Goal: Information Seeking & Learning: Learn about a topic

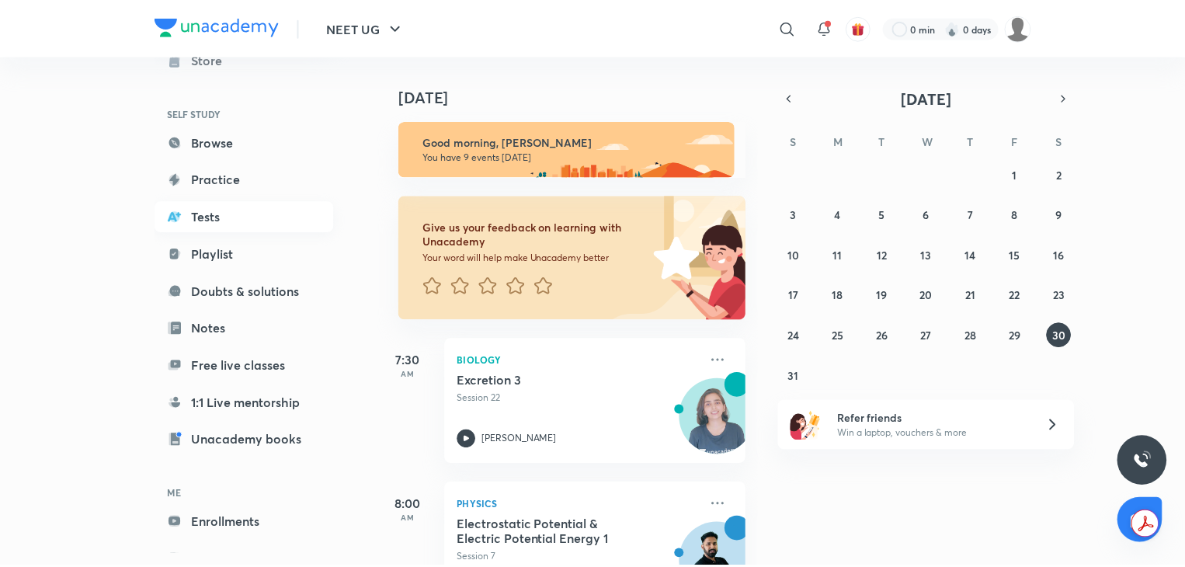
scroll to position [132, 0]
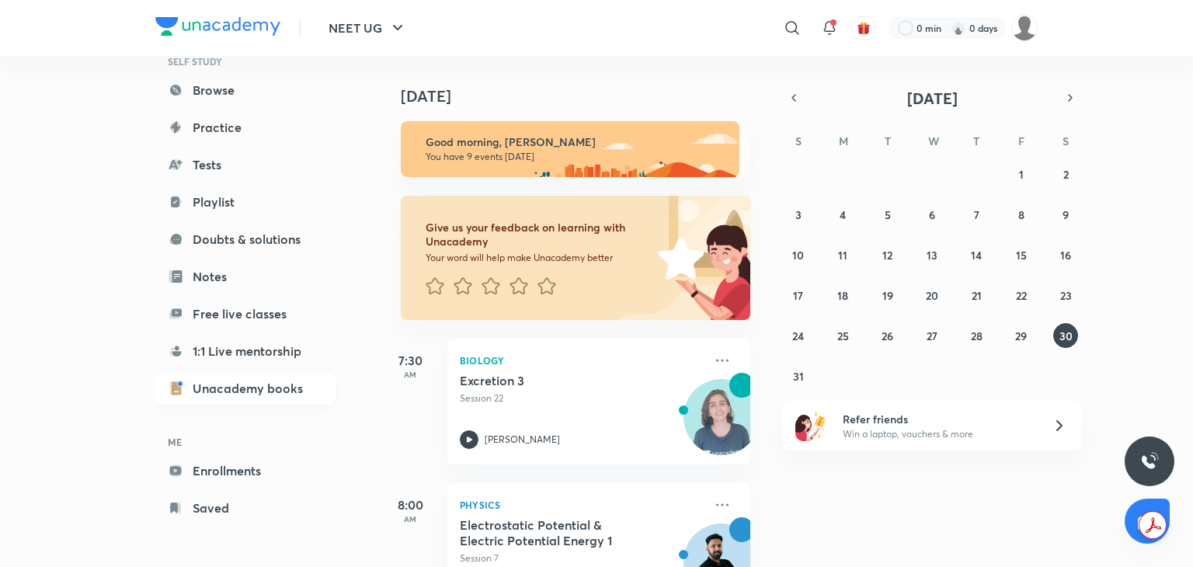
click at [234, 384] on link "Unacademy books" at bounding box center [245, 388] width 180 height 31
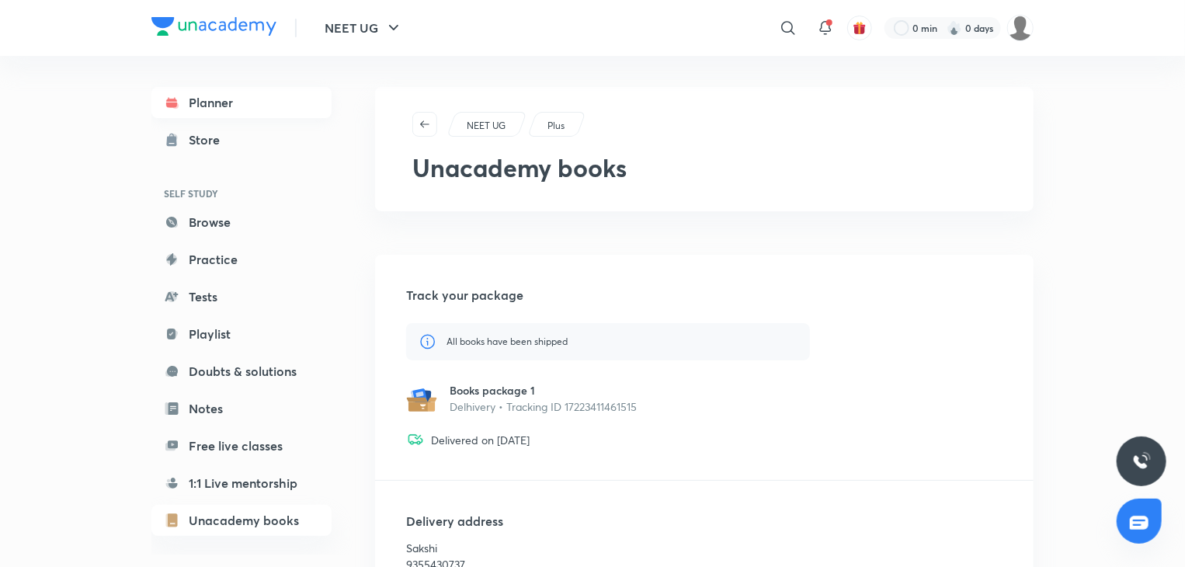
click at [262, 100] on link "Planner" at bounding box center [241, 102] width 180 height 31
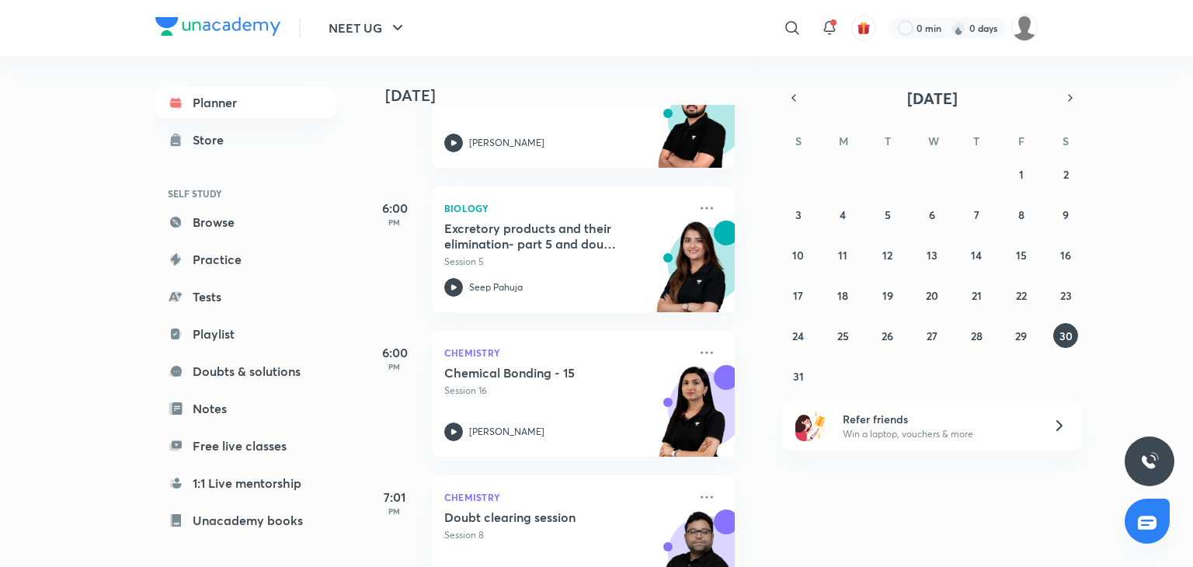
scroll to position [1078, 16]
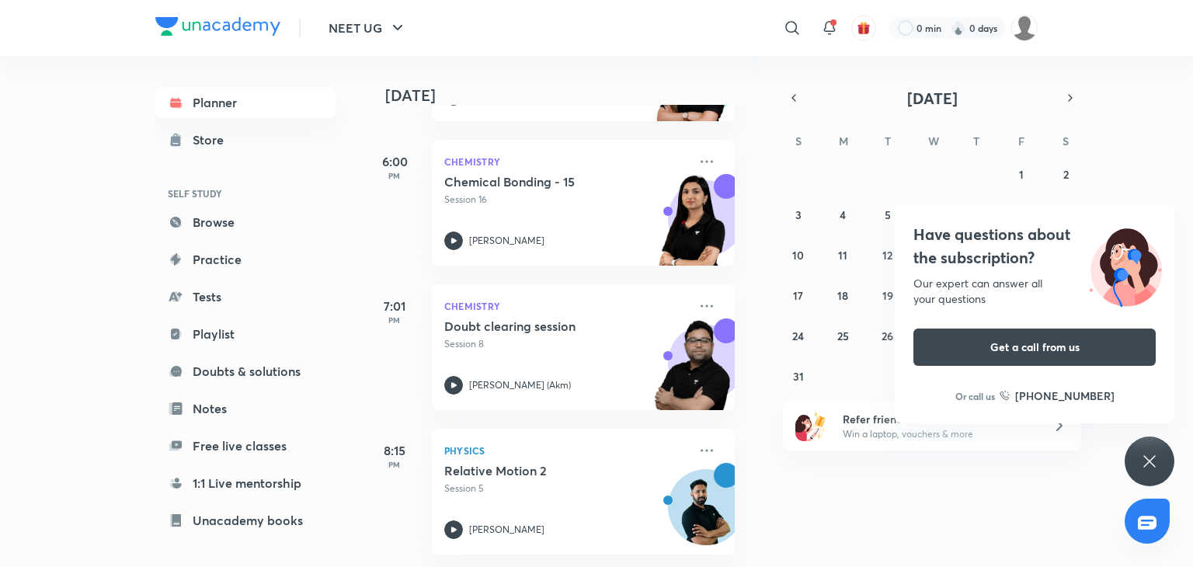
click at [1162, 457] on div "Have questions about the subscription? Our expert can answer all your questions…" at bounding box center [1150, 461] width 50 height 50
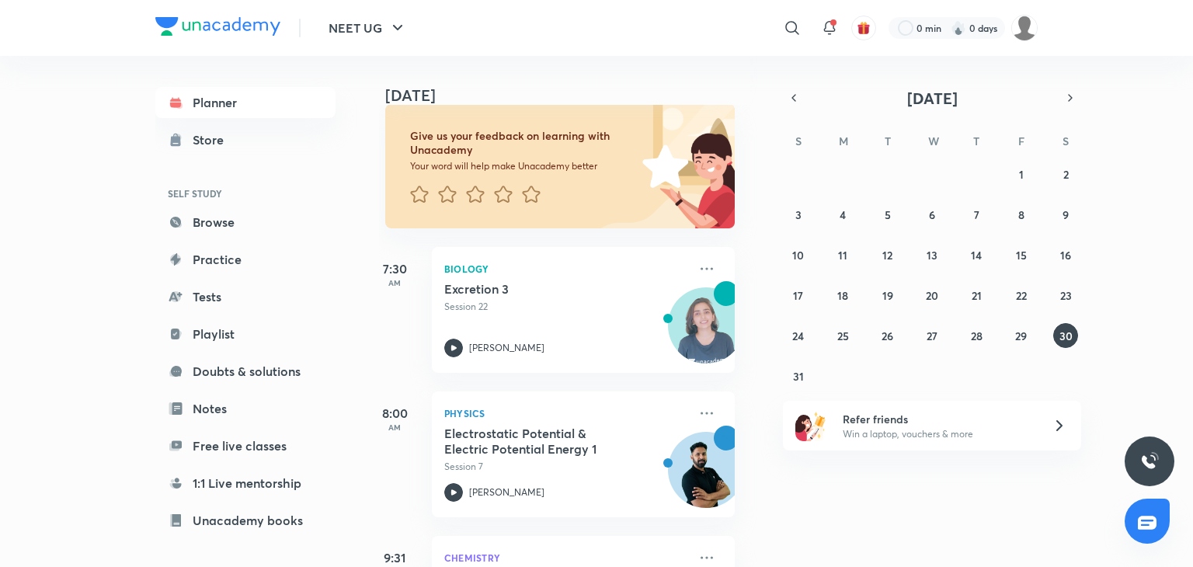
scroll to position [92, 16]
drag, startPoint x: 596, startPoint y: 308, endPoint x: 382, endPoint y: 243, distance: 224.0
click at [382, 243] on div "7:30 AM Biology Excretion 3 Session 22 [PERSON_NAME]" at bounding box center [548, 300] width 371 height 144
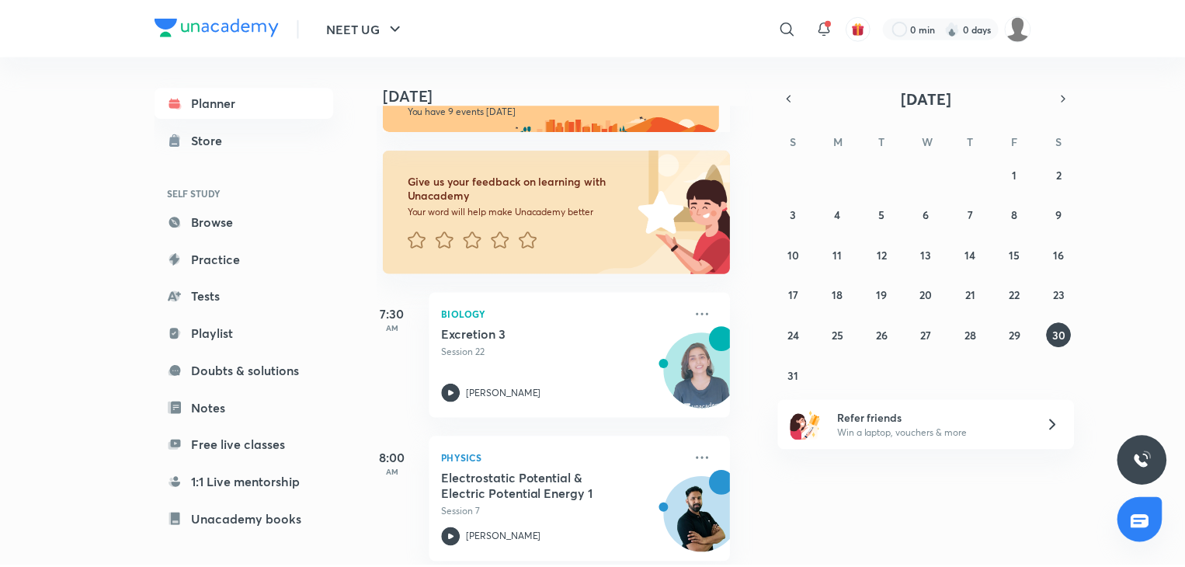
scroll to position [0, 16]
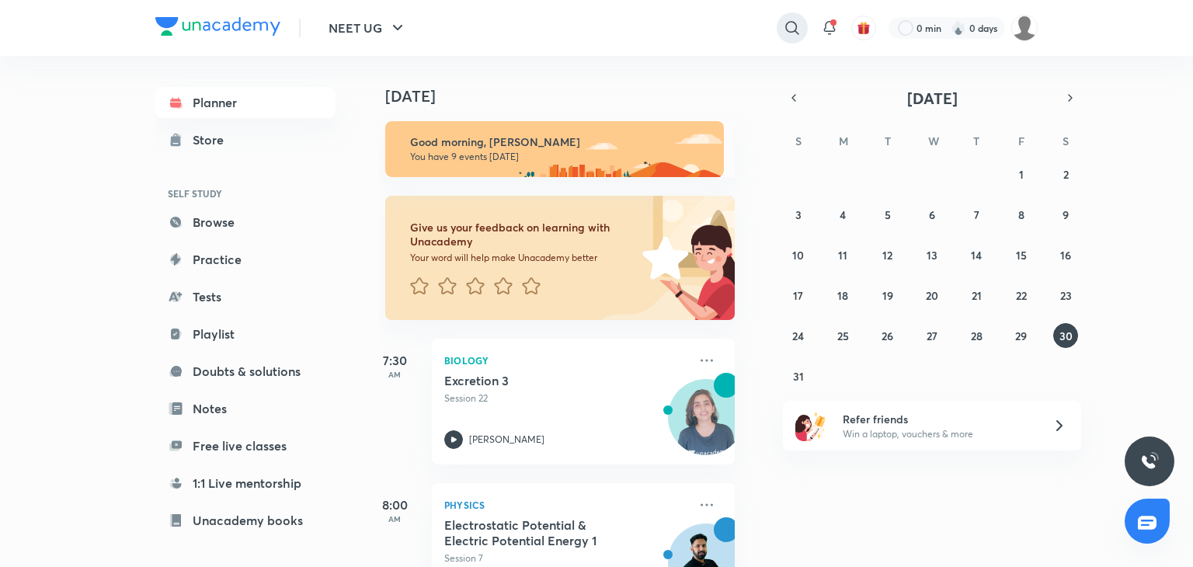
click at [790, 19] on icon at bounding box center [792, 28] width 19 height 19
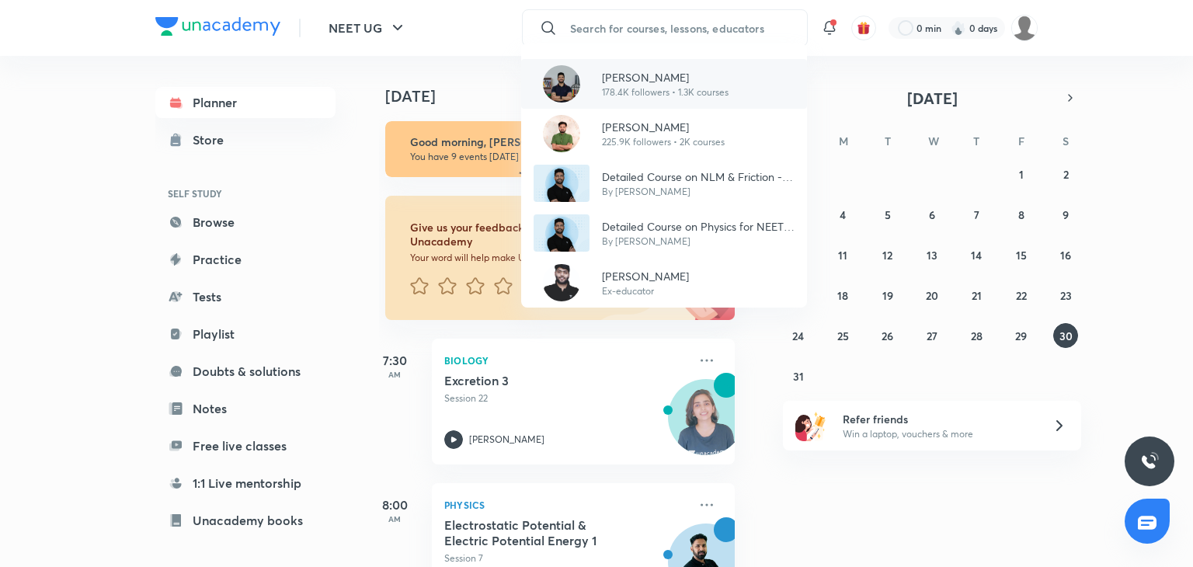
click at [669, 75] on p "[PERSON_NAME]" at bounding box center [665, 77] width 127 height 16
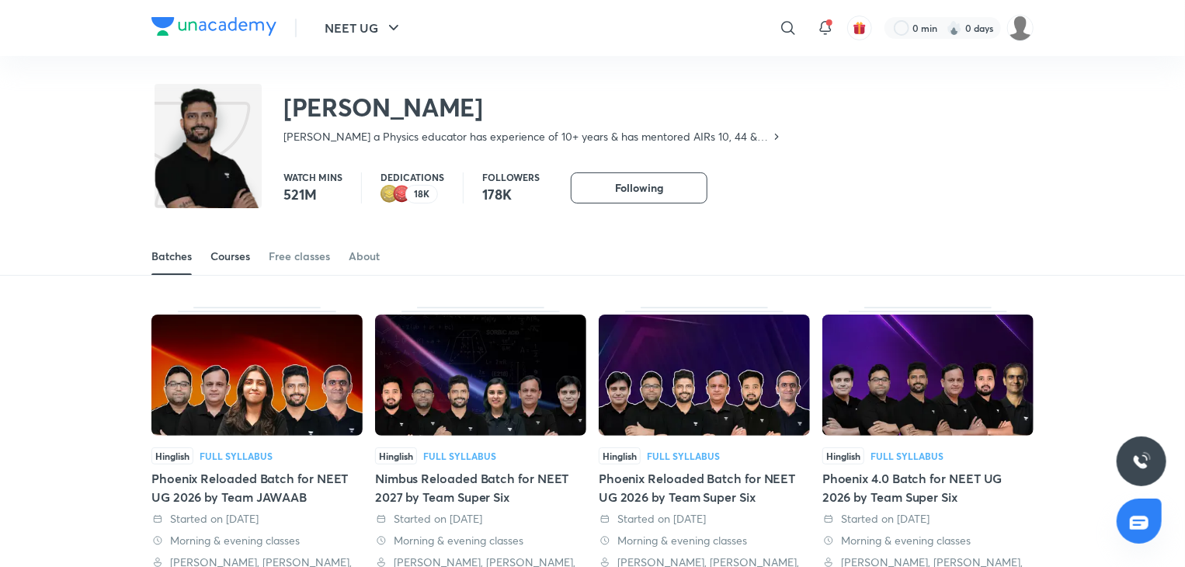
click at [215, 254] on div "Courses" at bounding box center [230, 257] width 40 height 16
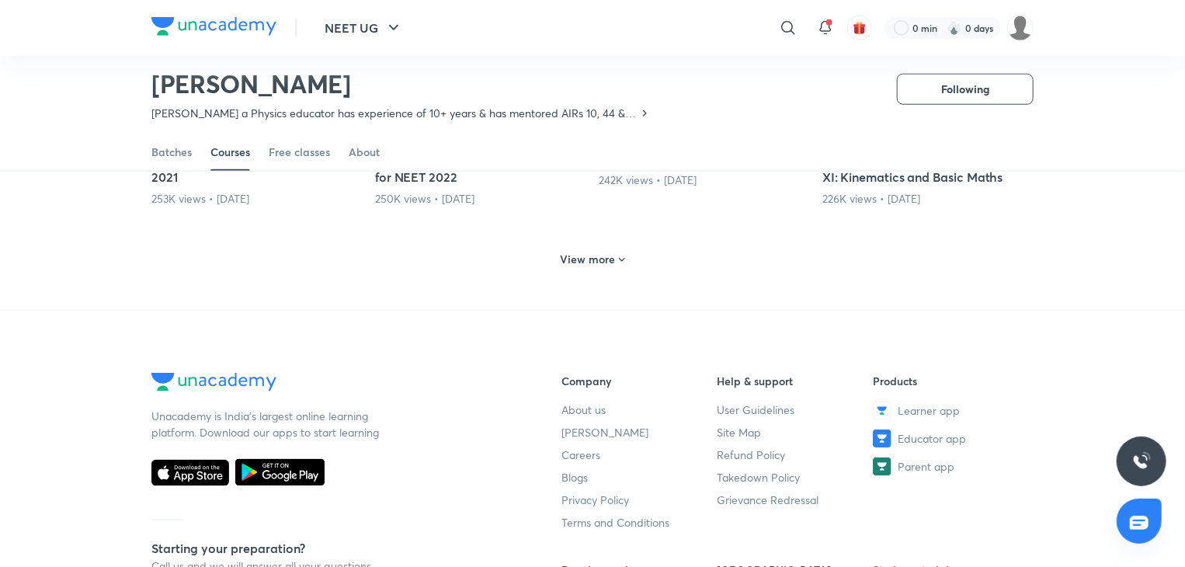
scroll to position [802, 0]
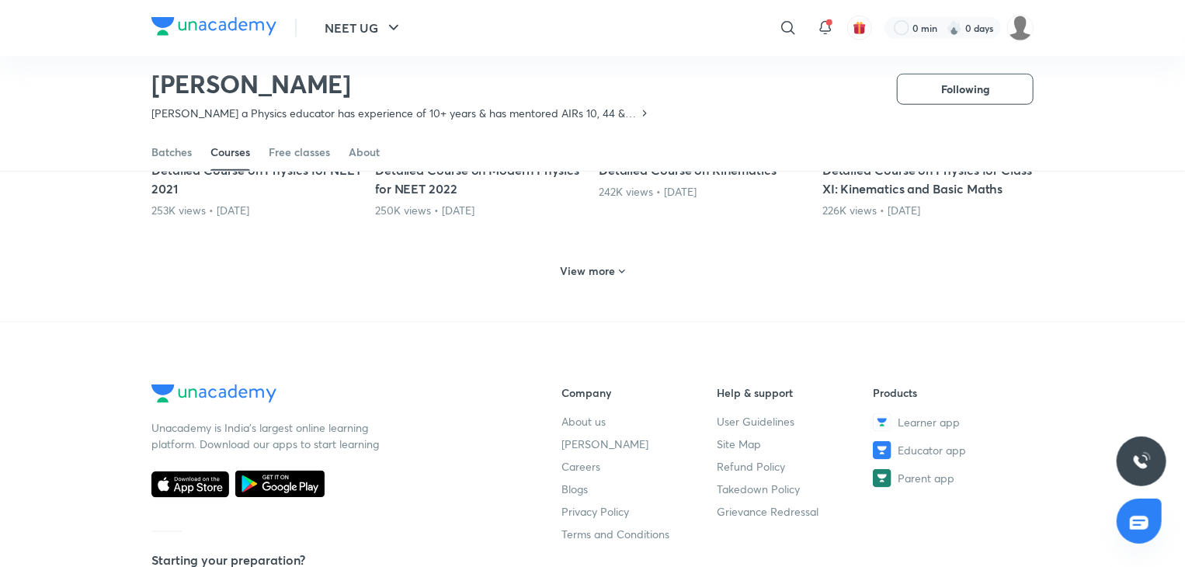
click at [587, 270] on h6 "View more" at bounding box center [588, 271] width 55 height 16
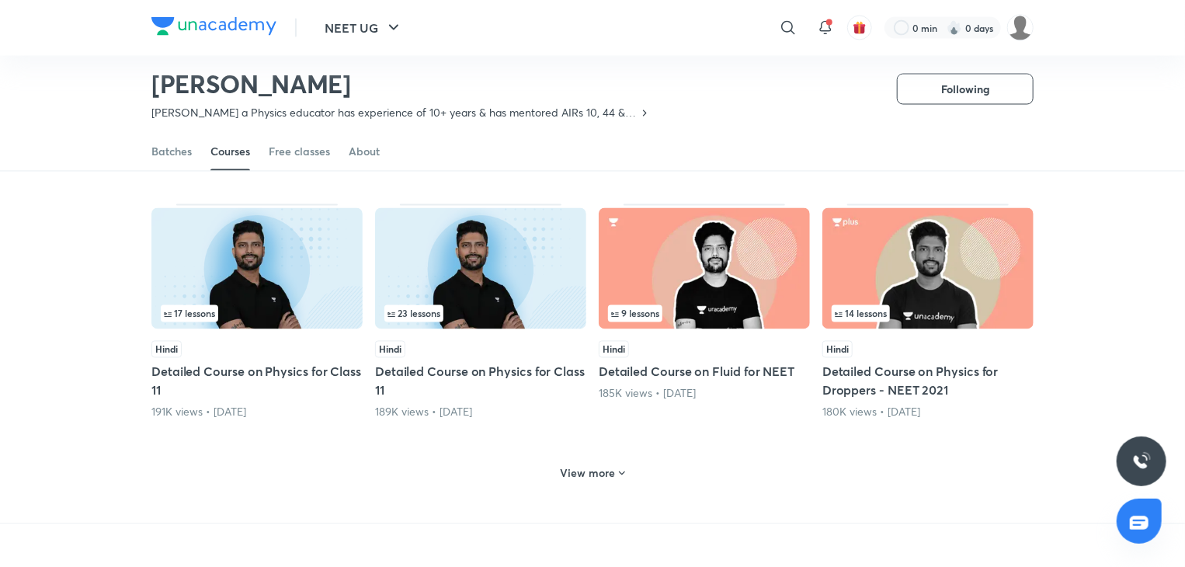
scroll to position [1380, 0]
click at [577, 465] on h6 "View more" at bounding box center [588, 473] width 55 height 16
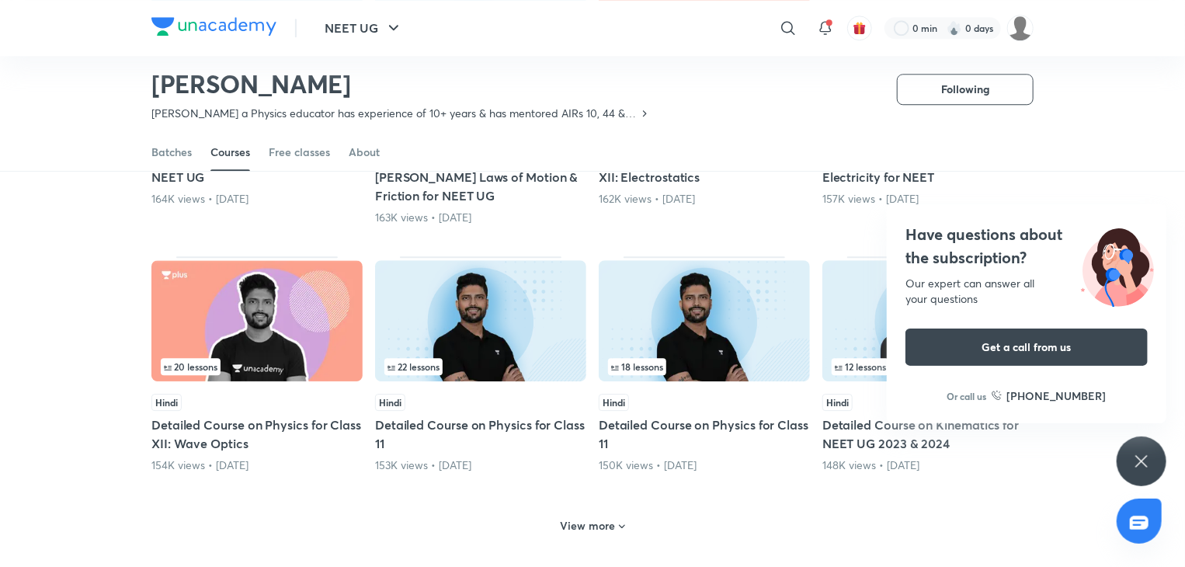
scroll to position [2107, 0]
click at [1141, 464] on icon at bounding box center [1141, 461] width 19 height 19
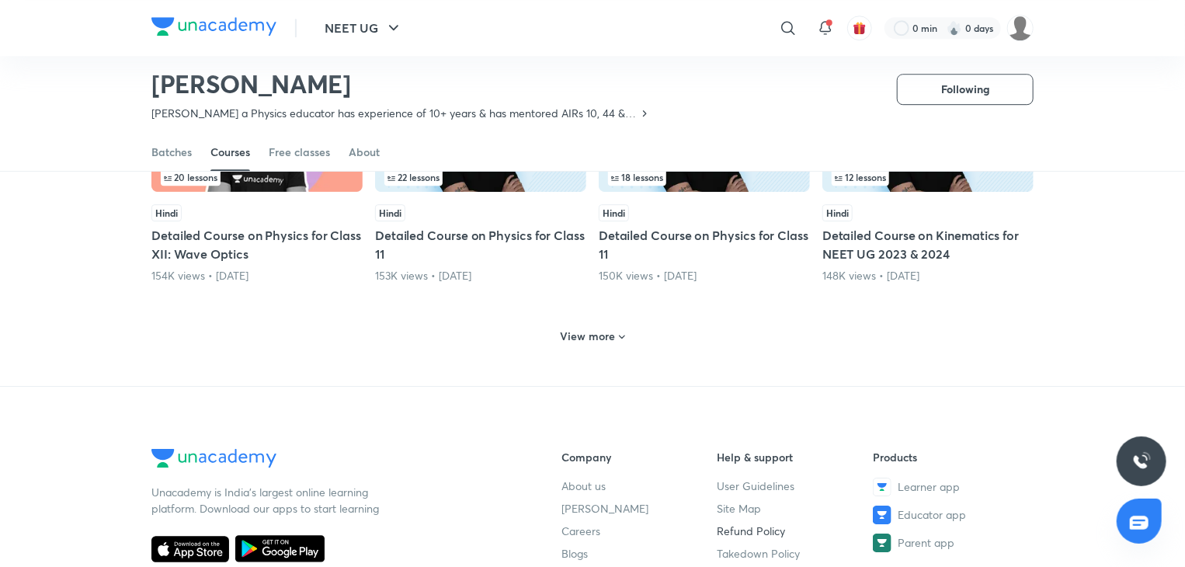
scroll to position [2290, 0]
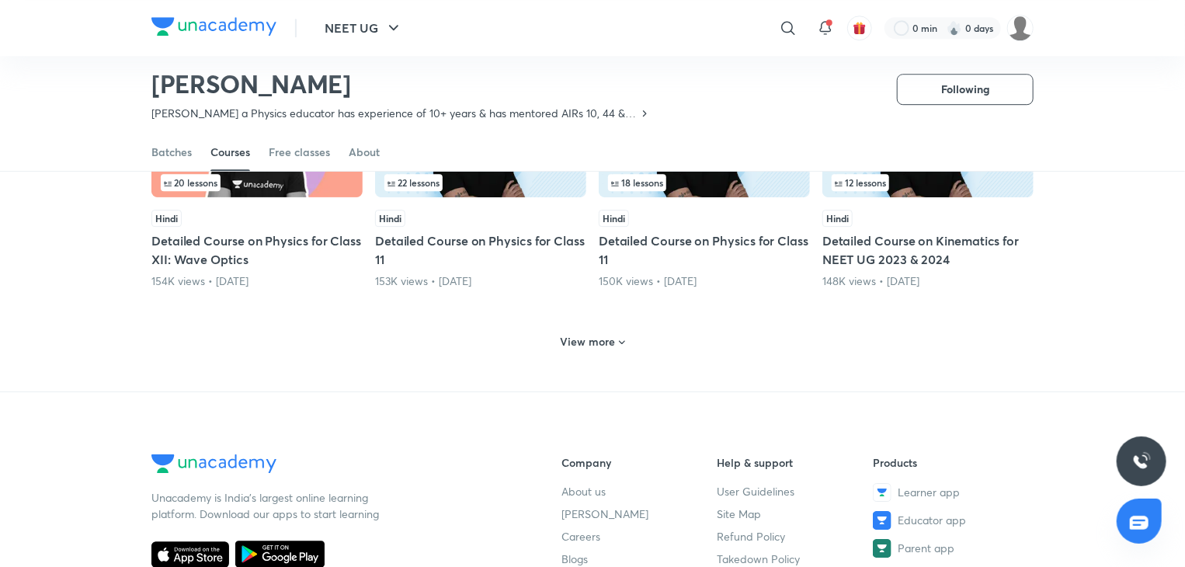
click at [613, 334] on h6 "View more" at bounding box center [588, 342] width 55 height 16
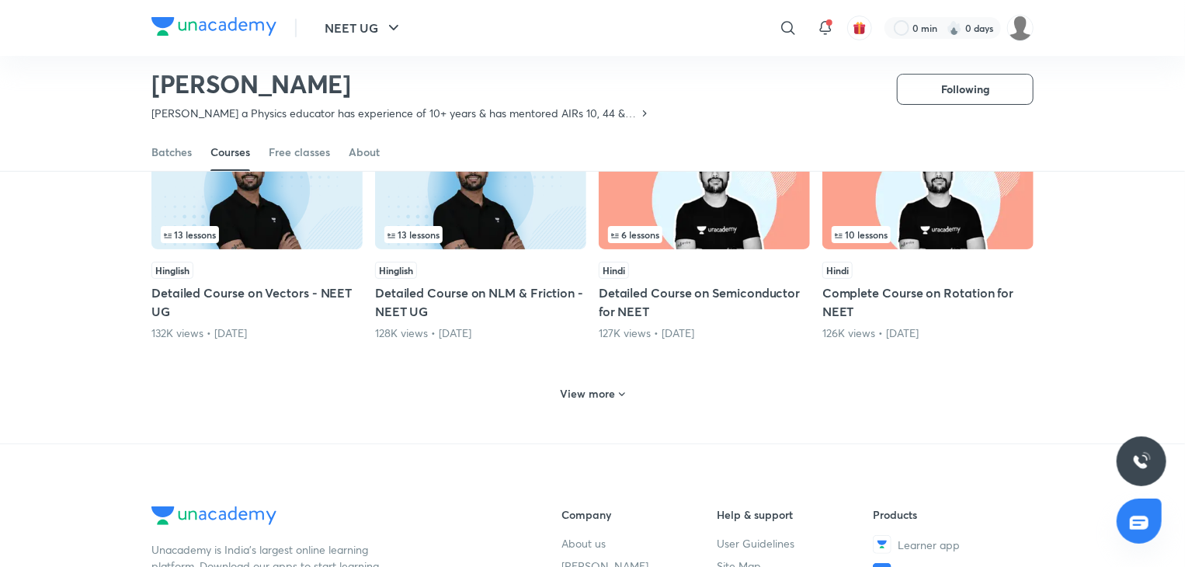
scroll to position [2981, 0]
click at [581, 385] on h6 "View more" at bounding box center [588, 393] width 55 height 16
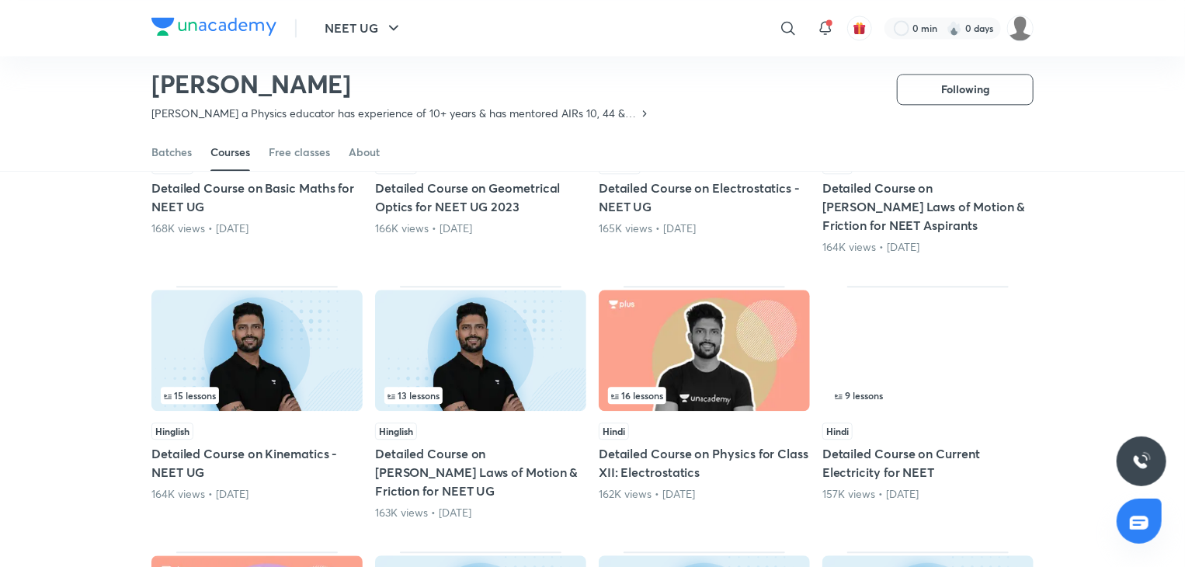
scroll to position [1812, 0]
click at [477, 323] on img at bounding box center [480, 349] width 211 height 121
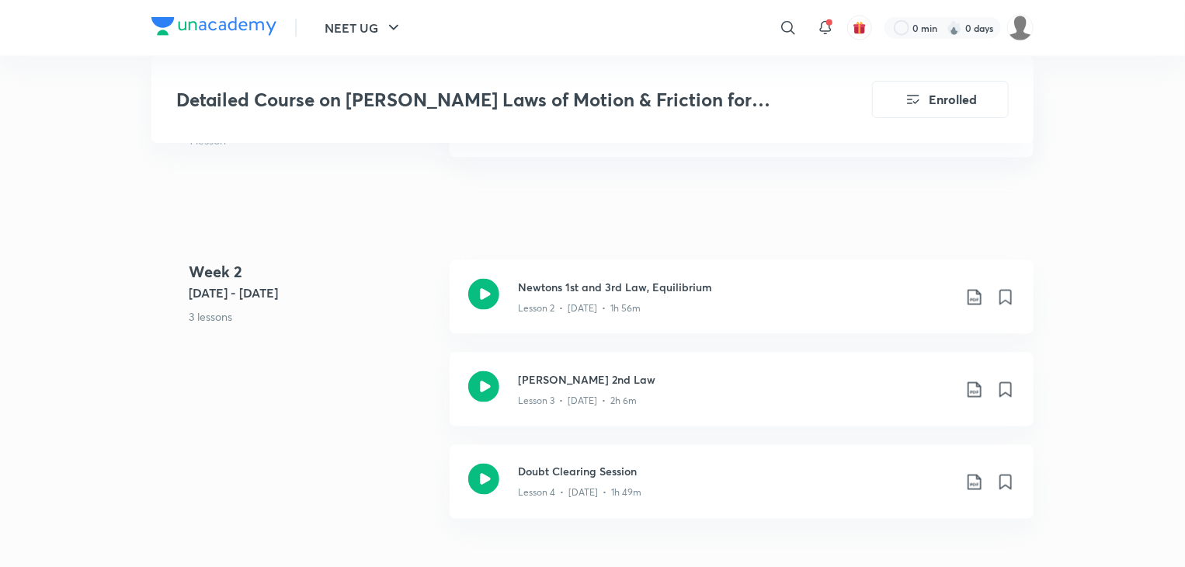
scroll to position [1045, 0]
click at [475, 370] on icon at bounding box center [483, 385] width 31 height 31
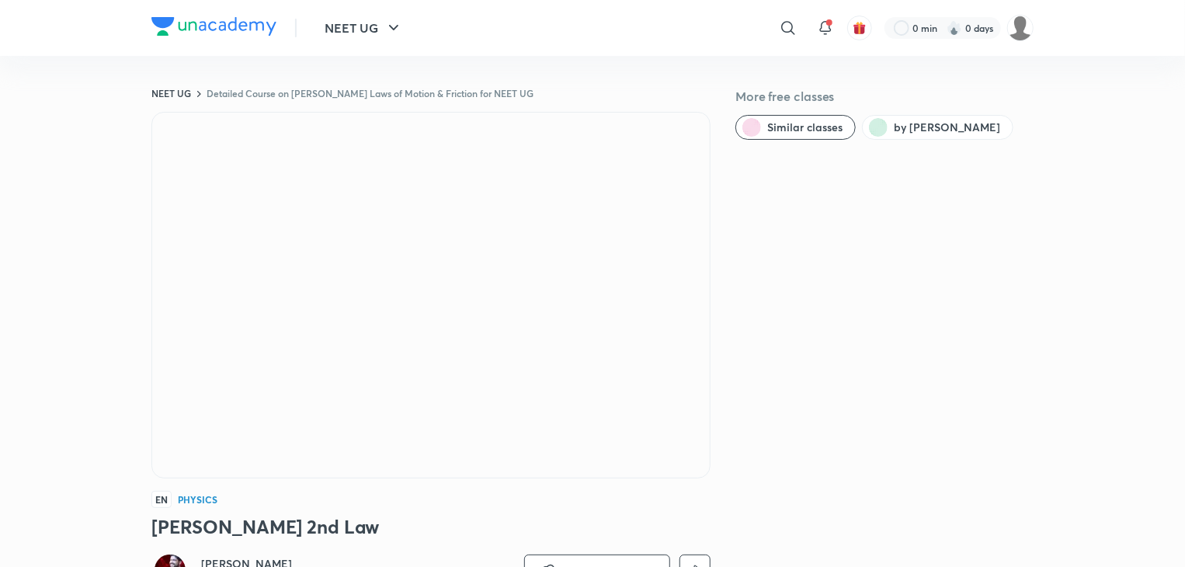
scroll to position [2, 0]
